Goal: Information Seeking & Learning: Learn about a topic

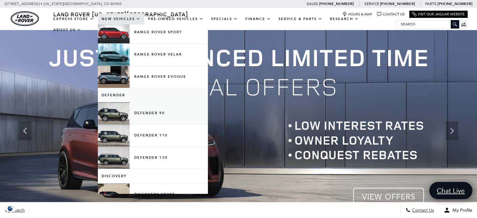
scroll to position [63, 0]
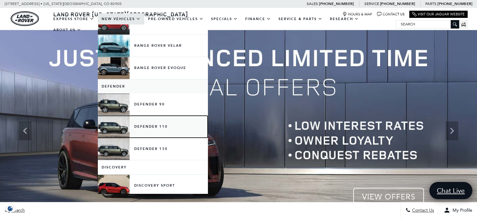
click at [118, 127] on link "Defender 110" at bounding box center [153, 127] width 110 height 22
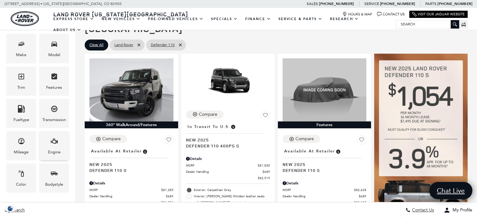
click at [54, 144] on icon "Engine" at bounding box center [54, 141] width 8 height 8
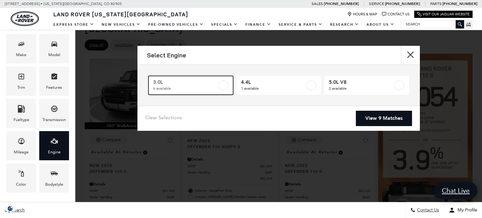
click at [226, 85] on label at bounding box center [223, 85] width 10 height 10
type input "$85,062"
checkbox input "true"
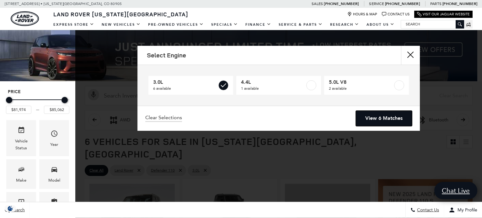
click at [380, 120] on link "View 6 Matches" at bounding box center [384, 118] width 56 height 15
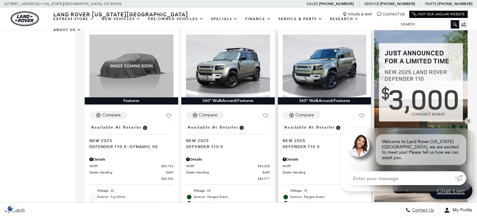
scroll to position [376, 0]
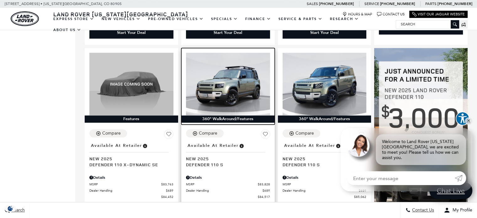
click at [242, 75] on img at bounding box center [228, 84] width 84 height 63
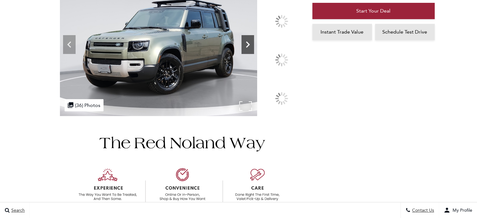
scroll to position [63, 0]
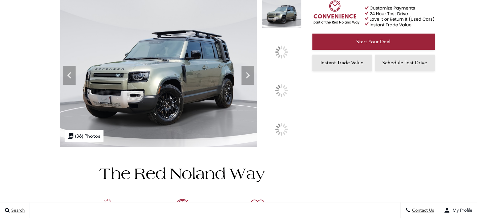
click at [281, 88] on div at bounding box center [282, 91] width 18 height 18
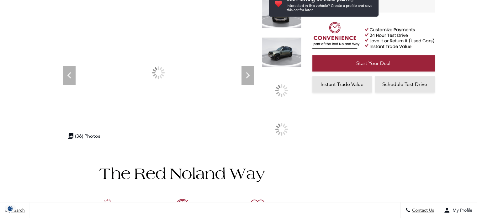
scroll to position [76, 0]
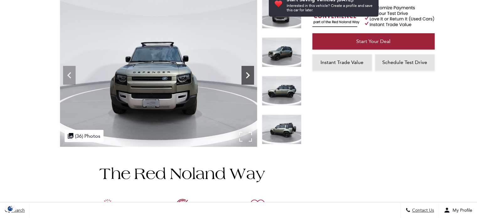
click at [246, 76] on icon "Next" at bounding box center [248, 75] width 13 height 13
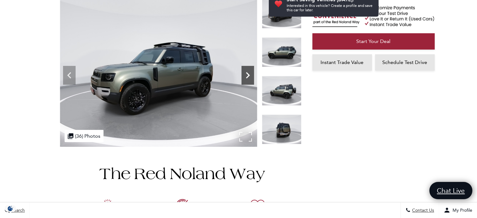
click at [246, 76] on icon "Next" at bounding box center [248, 75] width 13 height 13
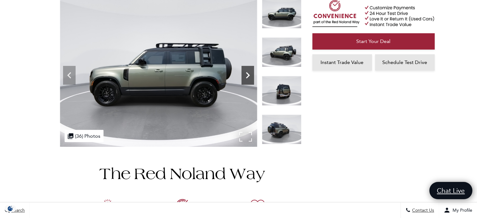
click at [246, 76] on icon "Next" at bounding box center [248, 75] width 13 height 13
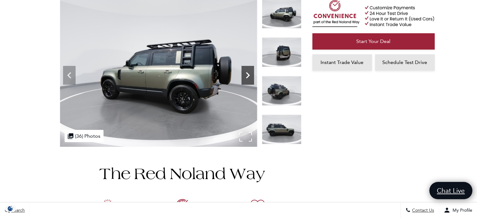
click at [246, 76] on icon "Next" at bounding box center [248, 75] width 13 height 13
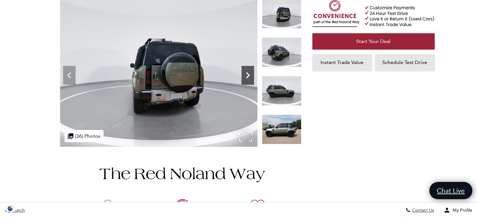
click at [247, 76] on icon "Next" at bounding box center [248, 75] width 13 height 13
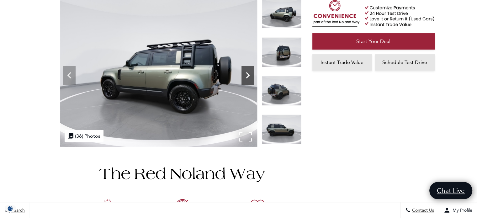
click at [247, 76] on icon "Next" at bounding box center [248, 75] width 13 height 13
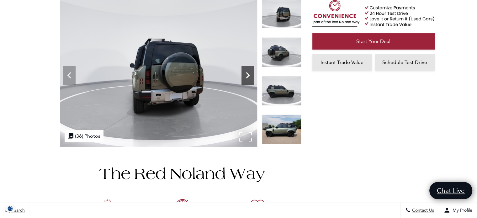
click at [247, 76] on icon "Next" at bounding box center [248, 75] width 13 height 13
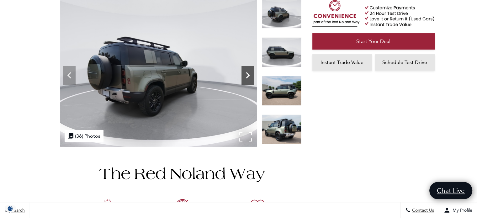
click at [247, 76] on icon "Next" at bounding box center [248, 75] width 13 height 13
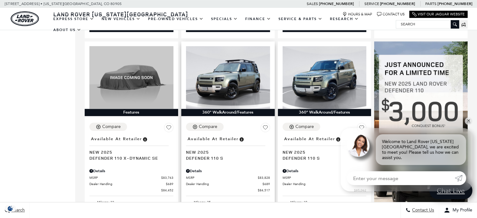
scroll to position [376, 0]
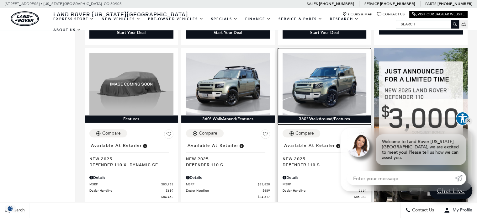
click at [330, 77] on img at bounding box center [325, 84] width 84 height 63
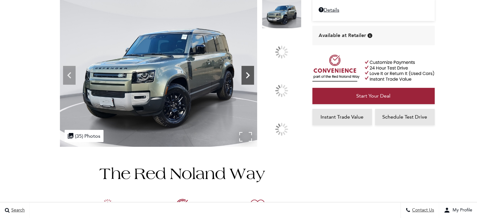
click at [254, 82] on icon at bounding box center [248, 75] width 13 height 13
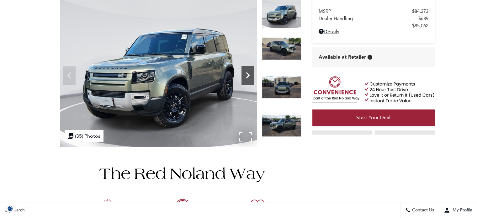
click at [245, 73] on icon "Next" at bounding box center [248, 75] width 13 height 13
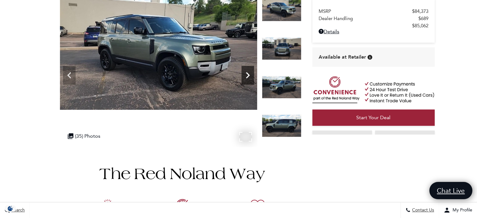
click at [245, 73] on icon "Next" at bounding box center [248, 75] width 13 height 13
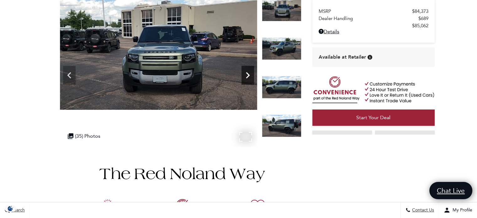
click at [246, 73] on icon "Next" at bounding box center [248, 75] width 13 height 13
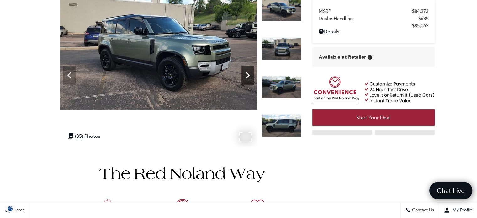
click at [246, 74] on icon "Next" at bounding box center [248, 75] width 13 height 13
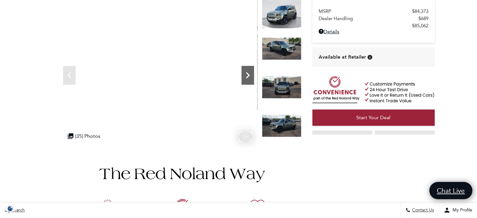
click at [249, 75] on icon "Next" at bounding box center [248, 75] width 13 height 13
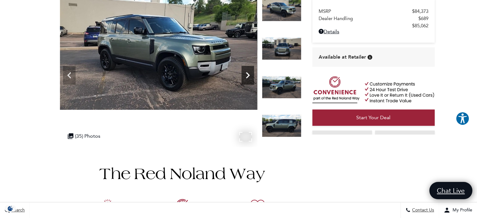
click at [249, 75] on icon "Next" at bounding box center [248, 75] width 13 height 13
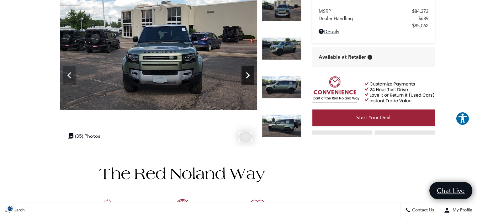
click at [250, 75] on icon "Next" at bounding box center [248, 75] width 13 height 13
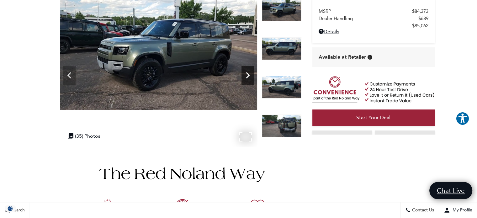
click at [250, 75] on icon "Next" at bounding box center [248, 75] width 13 height 13
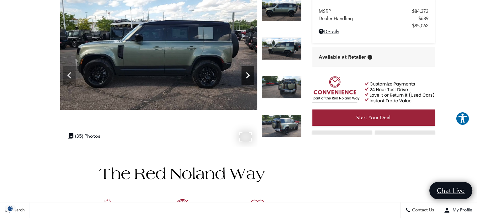
click at [250, 75] on icon "Next" at bounding box center [248, 75] width 13 height 13
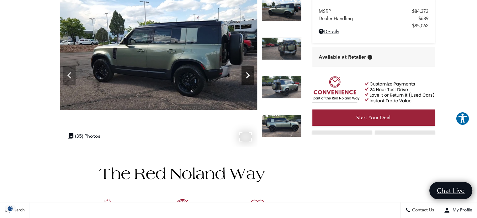
click at [250, 75] on icon "Next" at bounding box center [248, 75] width 13 height 13
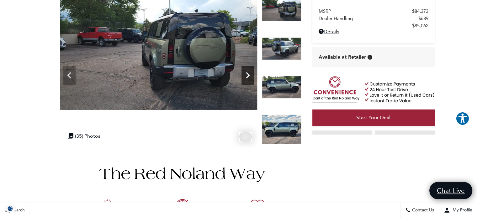
click at [250, 75] on icon "Next" at bounding box center [248, 75] width 13 height 13
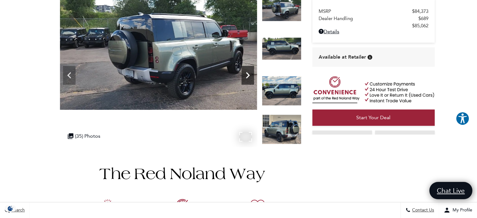
click at [250, 75] on icon "Next" at bounding box center [248, 75] width 13 height 13
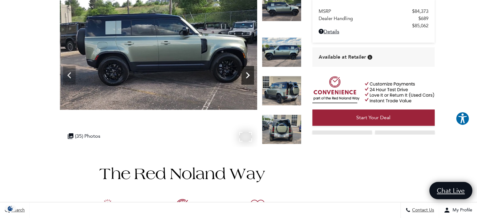
click at [251, 76] on icon "Next" at bounding box center [248, 75] width 13 height 13
